Goal: Information Seeking & Learning: Learn about a topic

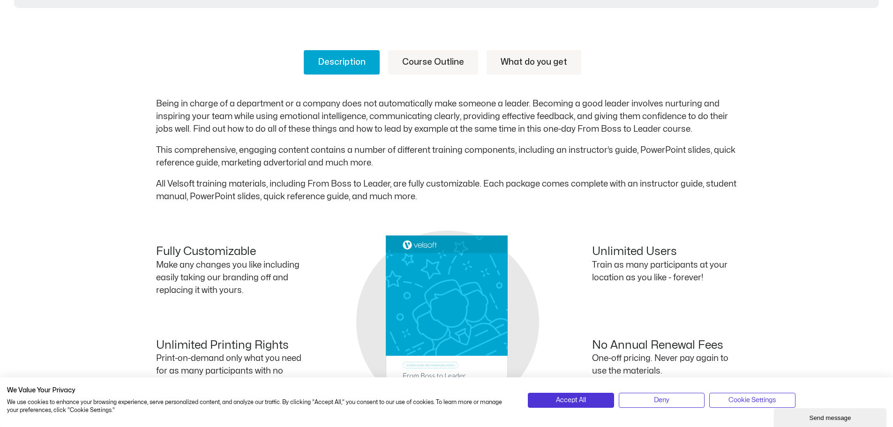
scroll to position [422, 0]
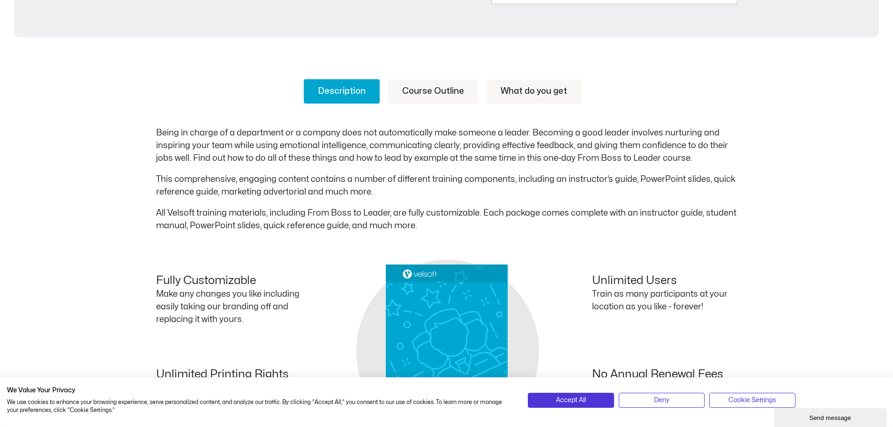
click at [520, 90] on link "What do you get" at bounding box center [534, 91] width 95 height 24
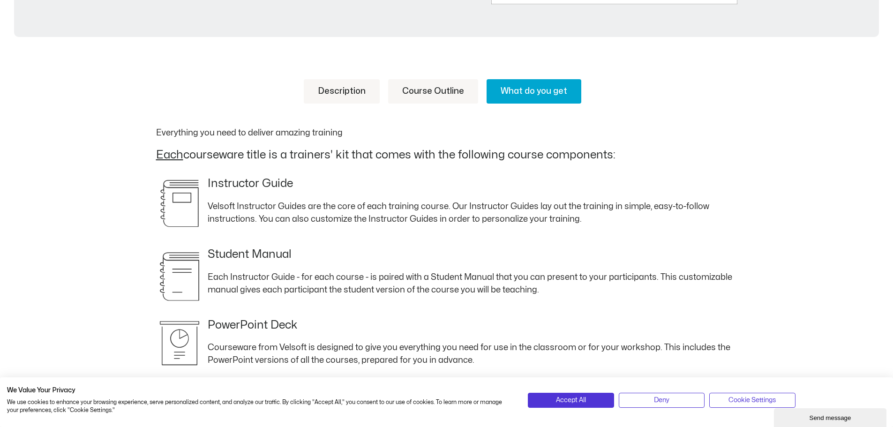
click at [420, 93] on link "Course Outline" at bounding box center [433, 91] width 90 height 24
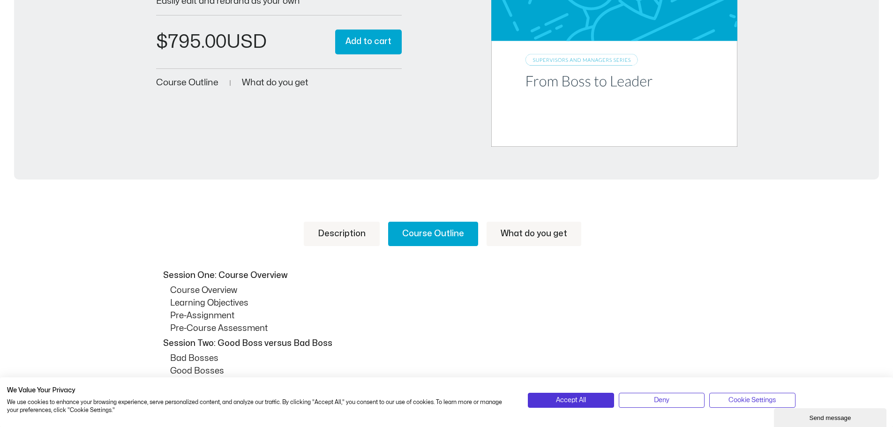
scroll to position [234, 0]
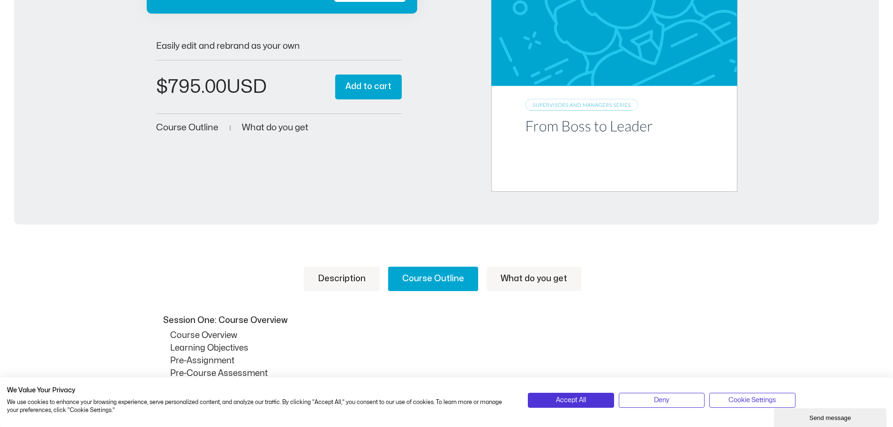
click at [331, 282] on link "Description" at bounding box center [342, 279] width 76 height 24
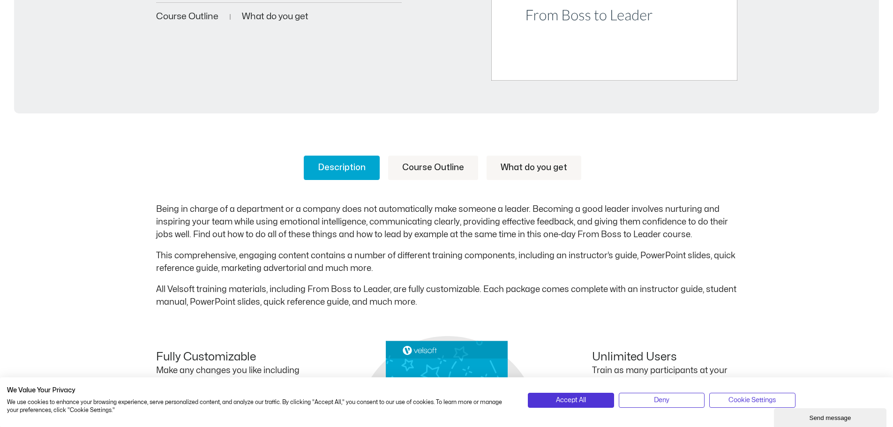
scroll to position [422, 0]
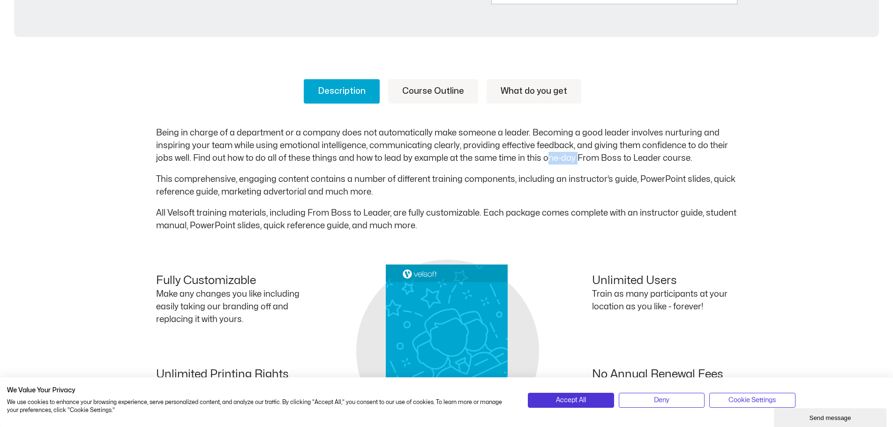
drag, startPoint x: 545, startPoint y: 158, endPoint x: 576, endPoint y: 161, distance: 31.5
click at [576, 161] on p "Being in charge of a department or a company does not automatically make someon…" at bounding box center [446, 146] width 581 height 38
click at [533, 165] on div "Being in charge of a department or a company does not automatically make someon…" at bounding box center [446, 179] width 581 height 105
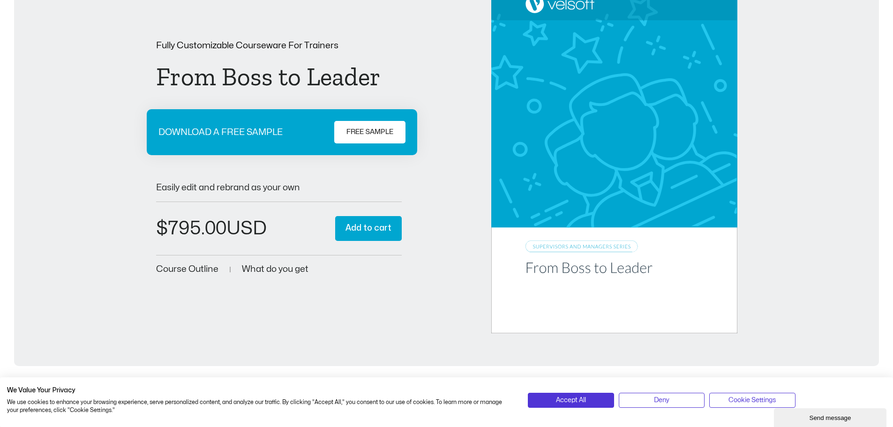
scroll to position [0, 0]
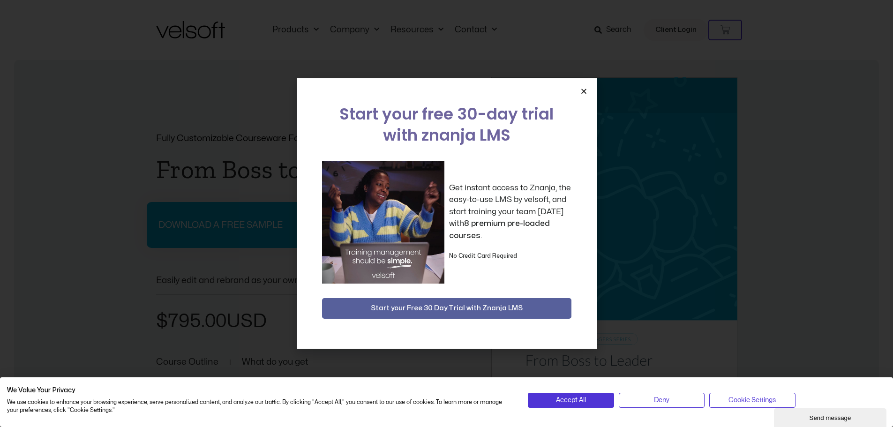
click at [584, 90] on icon "Close" at bounding box center [583, 91] width 7 height 7
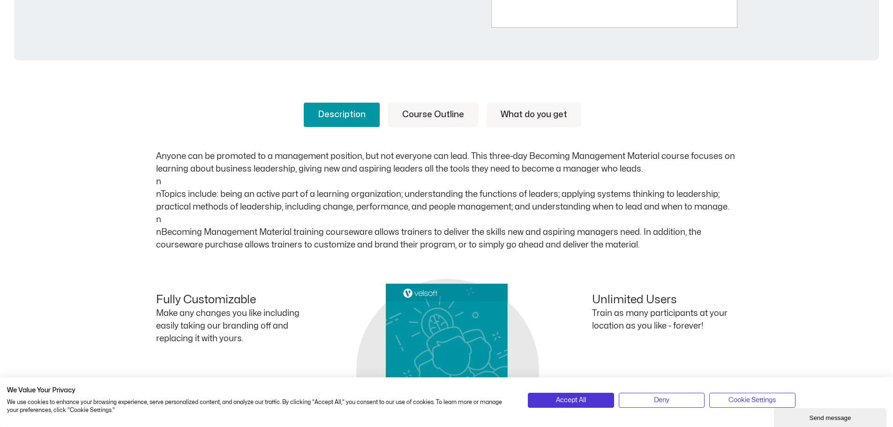
scroll to position [375, 0]
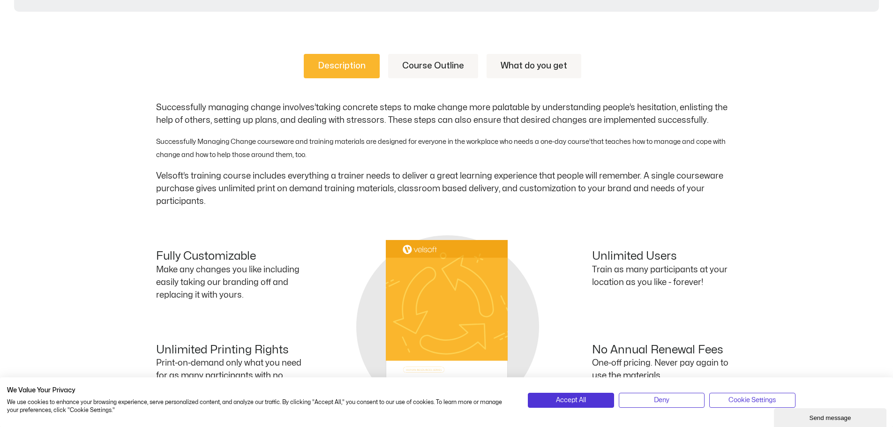
scroll to position [469, 0]
